Goal: Task Accomplishment & Management: Complete application form

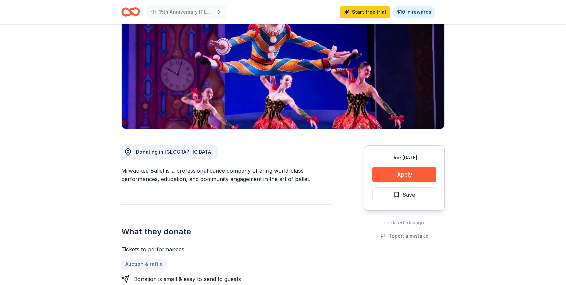
scroll to position [83, 0]
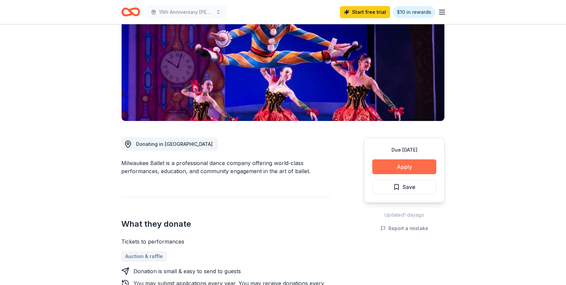
click at [426, 168] on button "Apply" at bounding box center [404, 166] width 64 height 15
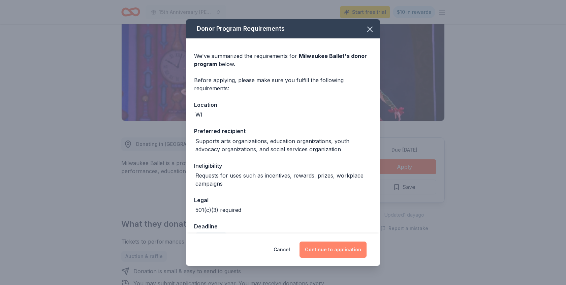
click at [322, 255] on button "Continue to application" at bounding box center [332, 249] width 67 height 16
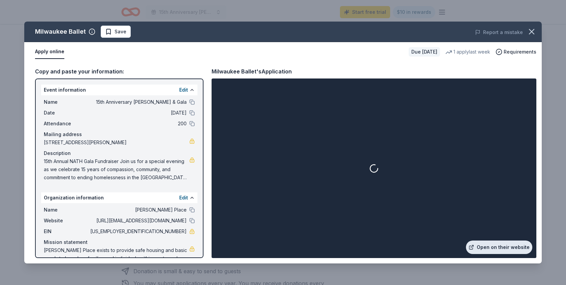
click at [494, 247] on link "Open on their website" at bounding box center [499, 246] width 66 height 13
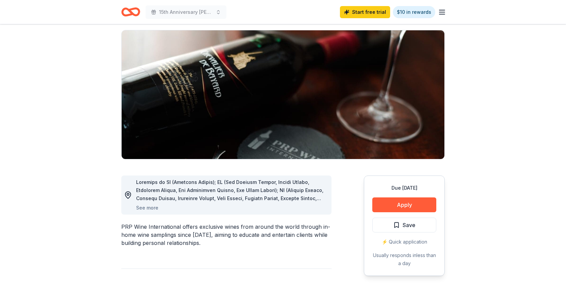
scroll to position [45, 0]
click at [412, 203] on button "Apply" at bounding box center [404, 204] width 64 height 15
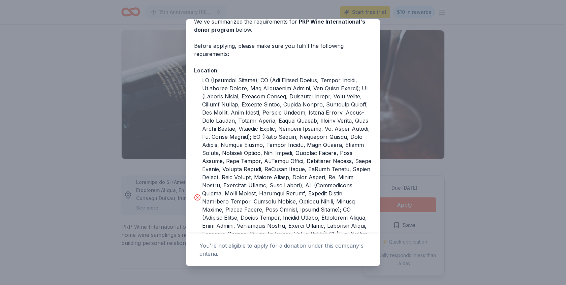
scroll to position [0, 0]
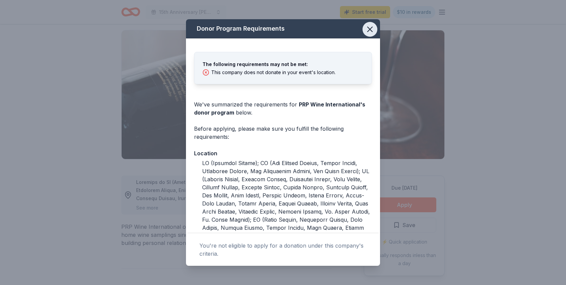
click at [370, 30] on icon "button" at bounding box center [369, 29] width 5 height 5
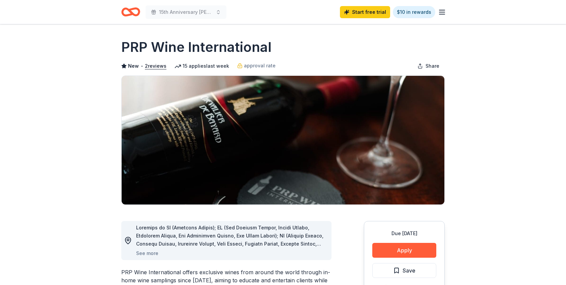
click at [127, 9] on icon "Home" at bounding box center [127, 11] width 10 height 7
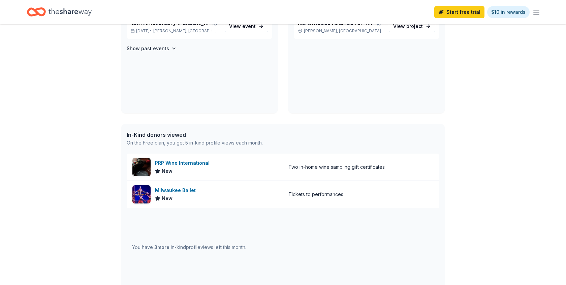
scroll to position [140, 0]
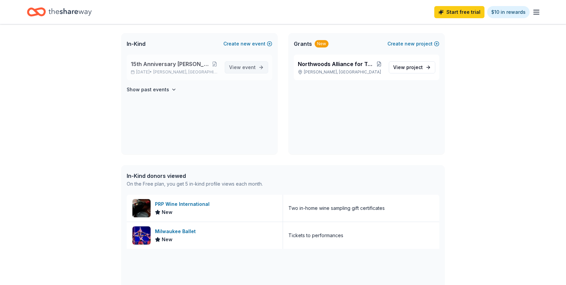
click at [247, 66] on span "event" at bounding box center [248, 67] width 13 height 6
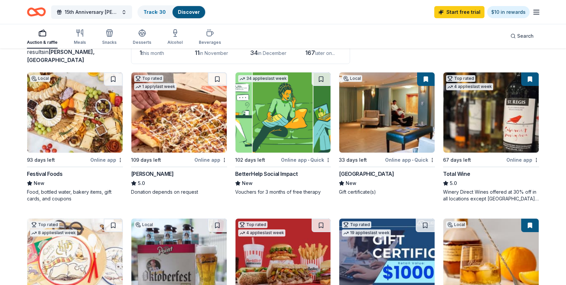
scroll to position [52, 0]
click at [488, 117] on img at bounding box center [490, 113] width 95 height 80
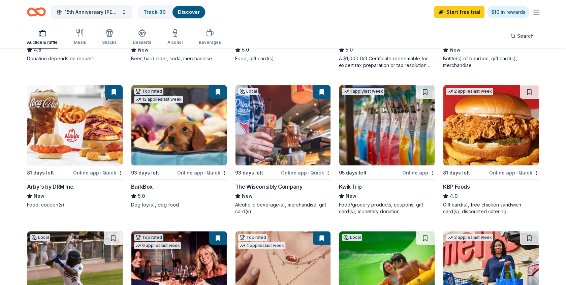
scroll to position [332, 0]
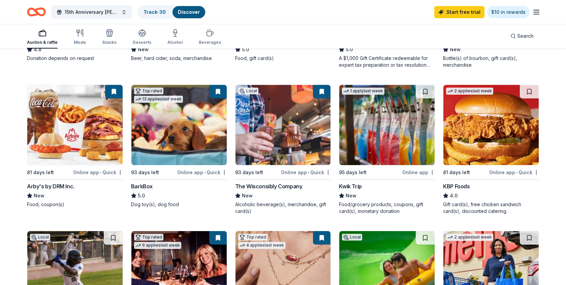
click at [279, 146] on img at bounding box center [282, 125] width 95 height 80
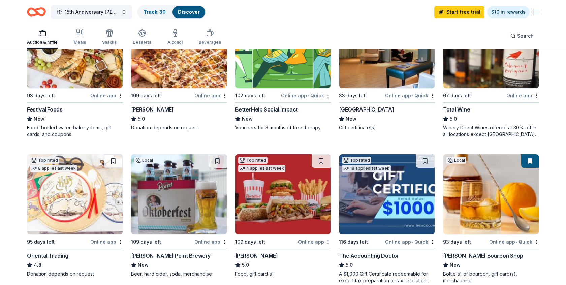
scroll to position [116, 0]
click at [499, 206] on img at bounding box center [490, 195] width 95 height 80
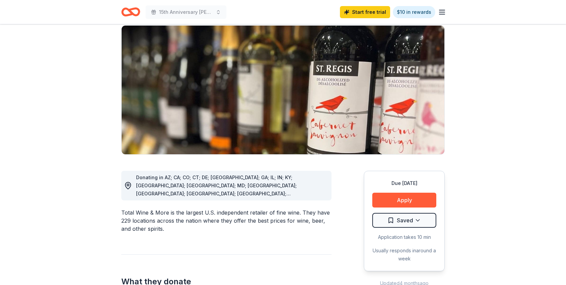
scroll to position [63, 0]
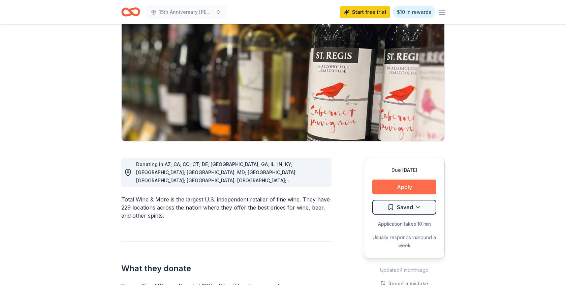
click at [425, 188] on button "Apply" at bounding box center [404, 186] width 64 height 15
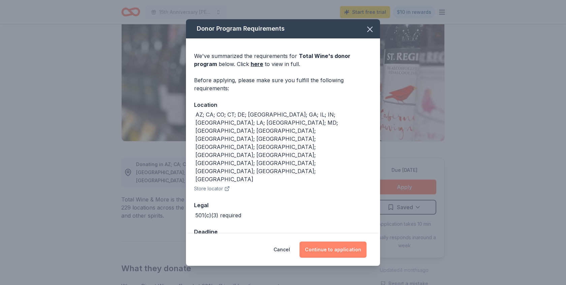
click at [355, 241] on button "Continue to application" at bounding box center [332, 249] width 67 height 16
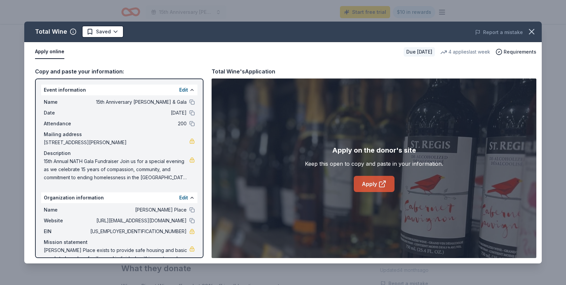
click at [382, 182] on icon at bounding box center [382, 184] width 8 height 8
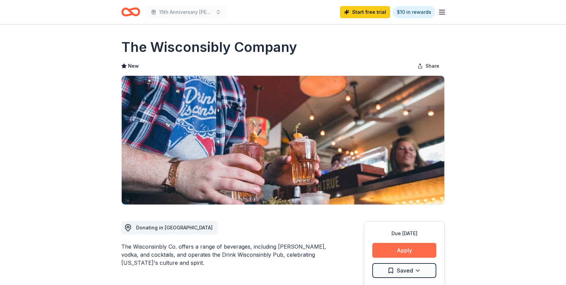
click at [411, 250] on button "Apply" at bounding box center [404, 250] width 64 height 15
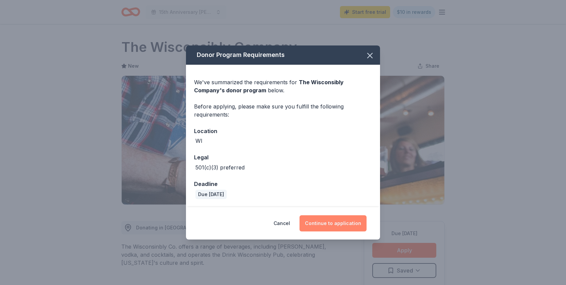
click at [337, 225] on button "Continue to application" at bounding box center [332, 223] width 67 height 16
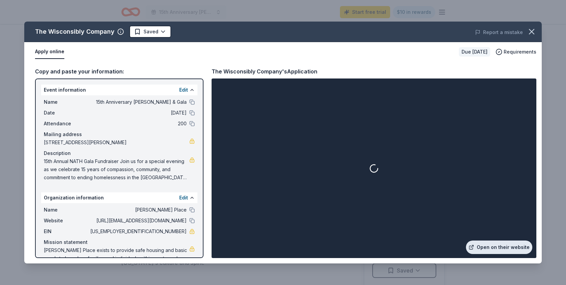
click at [482, 245] on link "Open on their website" at bounding box center [499, 246] width 66 height 13
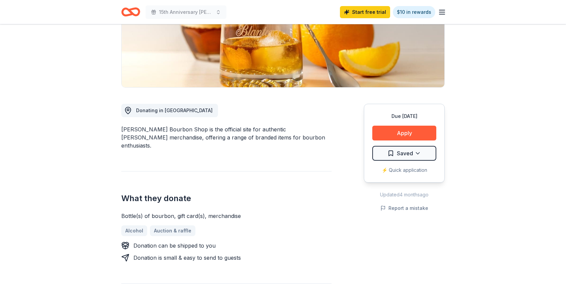
scroll to position [119, 0]
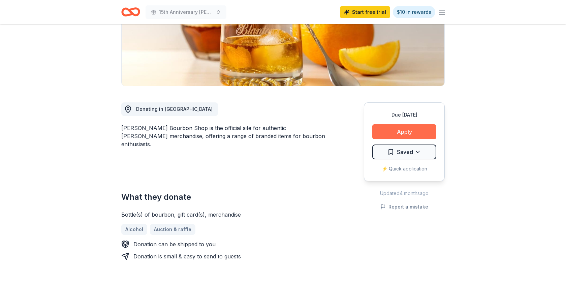
click at [419, 127] on button "Apply" at bounding box center [404, 131] width 64 height 15
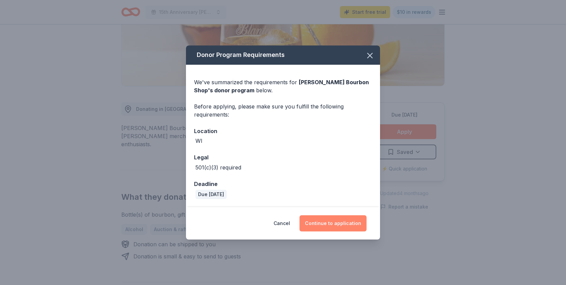
click at [348, 223] on button "Continue to application" at bounding box center [332, 223] width 67 height 16
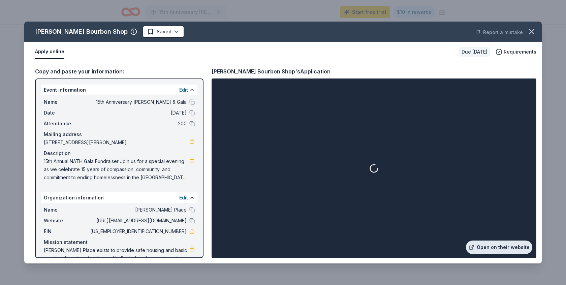
click at [522, 249] on link "Open on their website" at bounding box center [499, 246] width 66 height 13
